Goal: Register for event/course

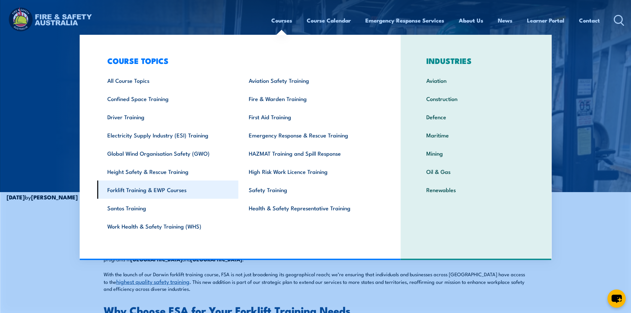
click at [168, 191] on link "Forklift Training & EWP Courses" at bounding box center [167, 190] width 141 height 18
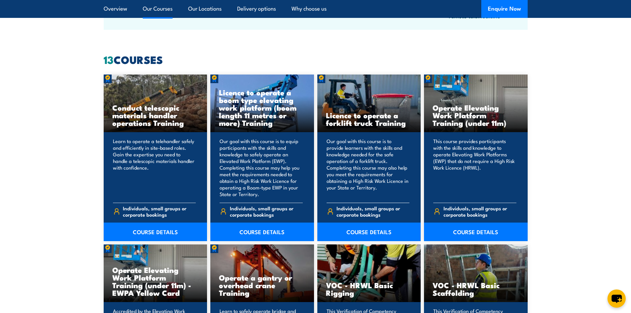
scroll to position [530, 0]
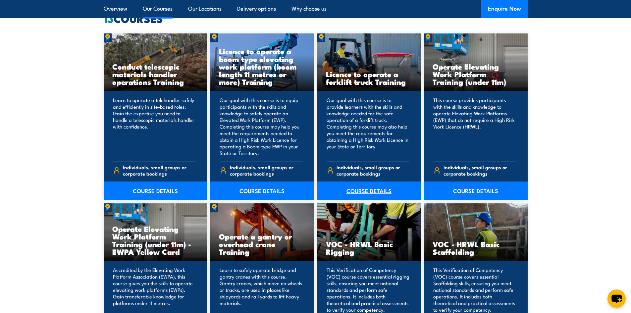
click at [372, 184] on link "COURSE DETAILS" at bounding box center [369, 191] width 104 height 19
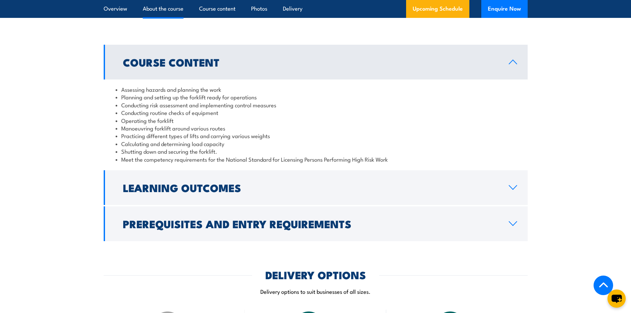
scroll to position [596, 0]
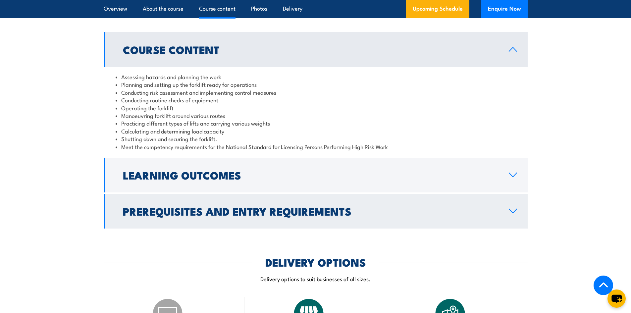
click at [379, 209] on h2 "Prerequisites and Entry Requirements" at bounding box center [310, 210] width 375 height 9
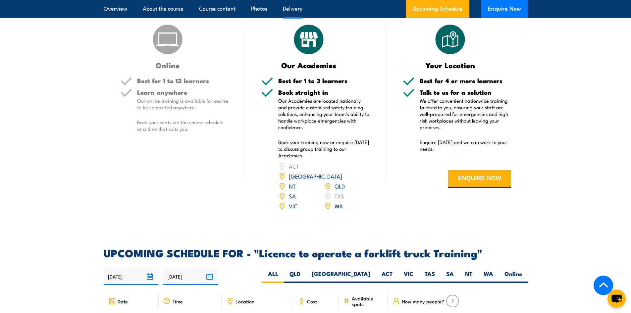
scroll to position [994, 0]
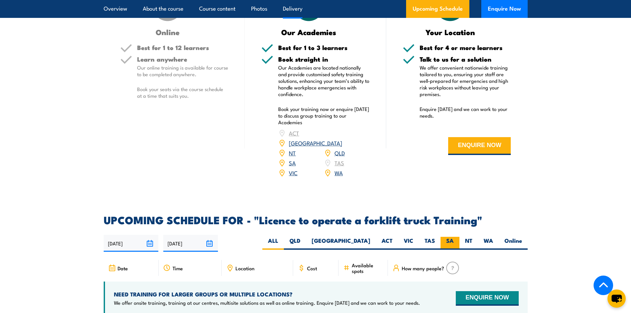
drag, startPoint x: 449, startPoint y: 231, endPoint x: 444, endPoint y: 231, distance: 5.3
click at [449, 237] on label "SA" at bounding box center [450, 243] width 19 height 13
click at [454, 237] on input "SA" at bounding box center [456, 239] width 4 height 4
radio input "true"
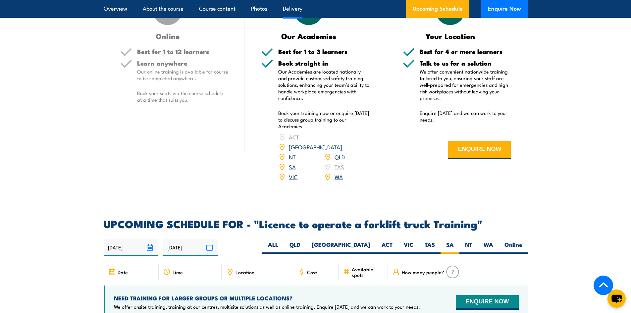
scroll to position [778, 0]
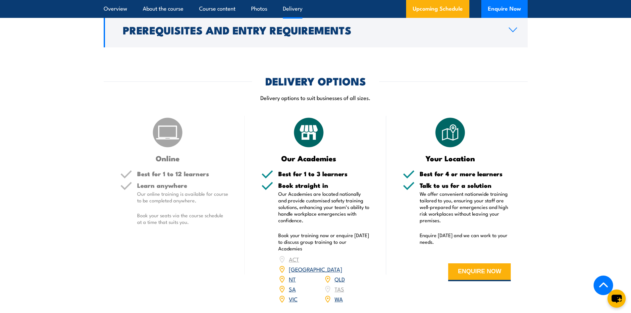
click at [307, 133] on img at bounding box center [308, 132] width 33 height 33
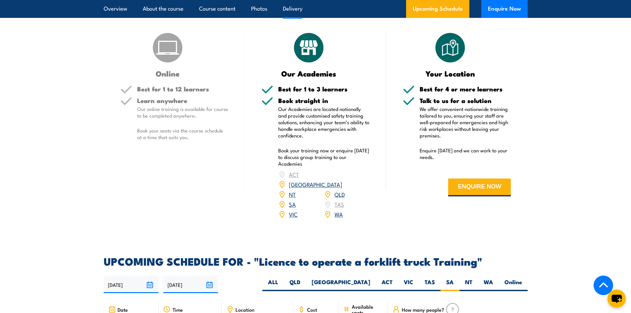
scroll to position [877, 0]
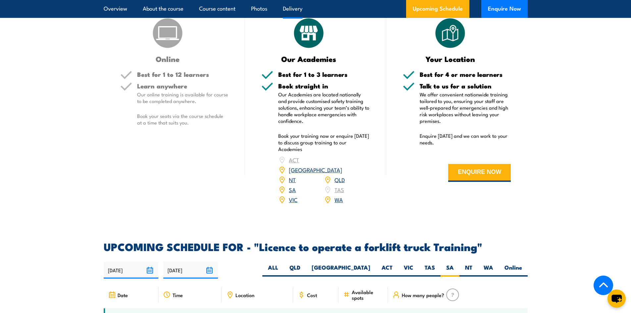
click at [293, 186] on link "SA" at bounding box center [292, 190] width 7 height 8
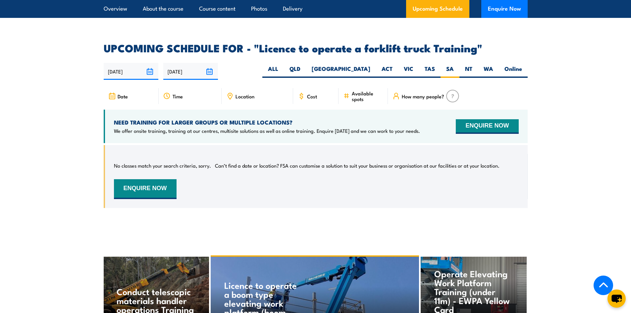
scroll to position [1066, 0]
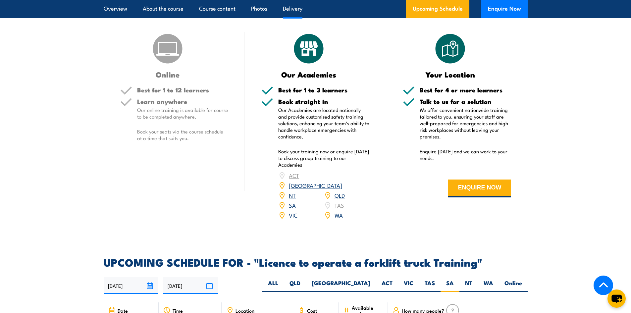
scroll to position [530, 0]
